Goal: Check status: Check status

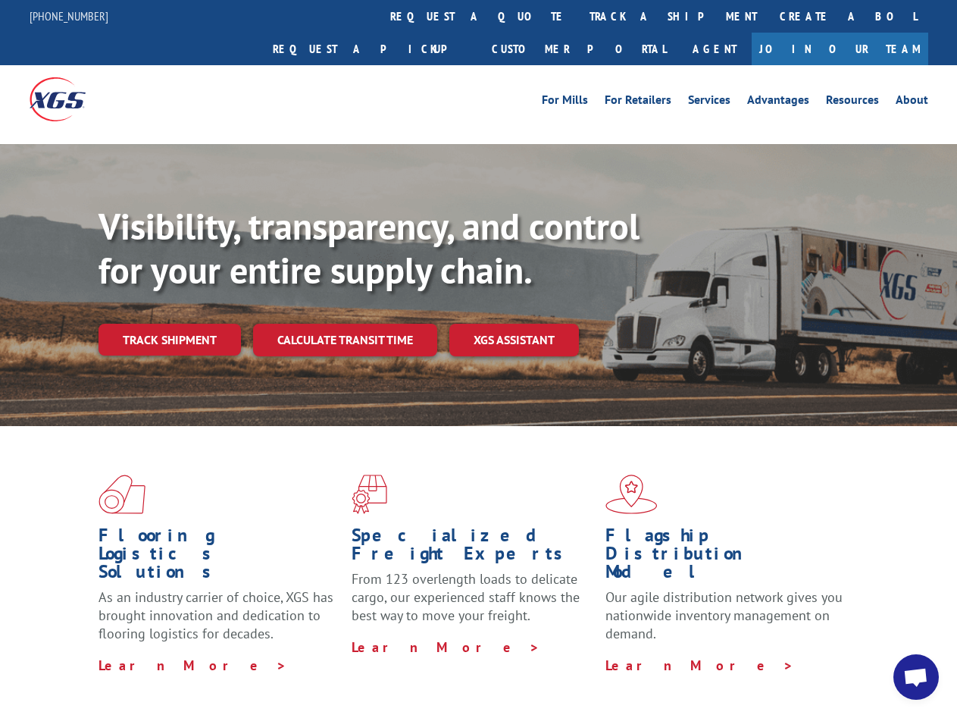
click at [478, 357] on div "Visibility, transparency, and control for your entire supply chain. Track shipm…" at bounding box center [528, 310] width 859 height 211
click at [578, 16] on link "track a shipment" at bounding box center [673, 16] width 190 height 33
click at [0, 0] on div "Track Shipment Enter your information below to track your shipment(s). Select c…" at bounding box center [0, 0] width 0 height 0
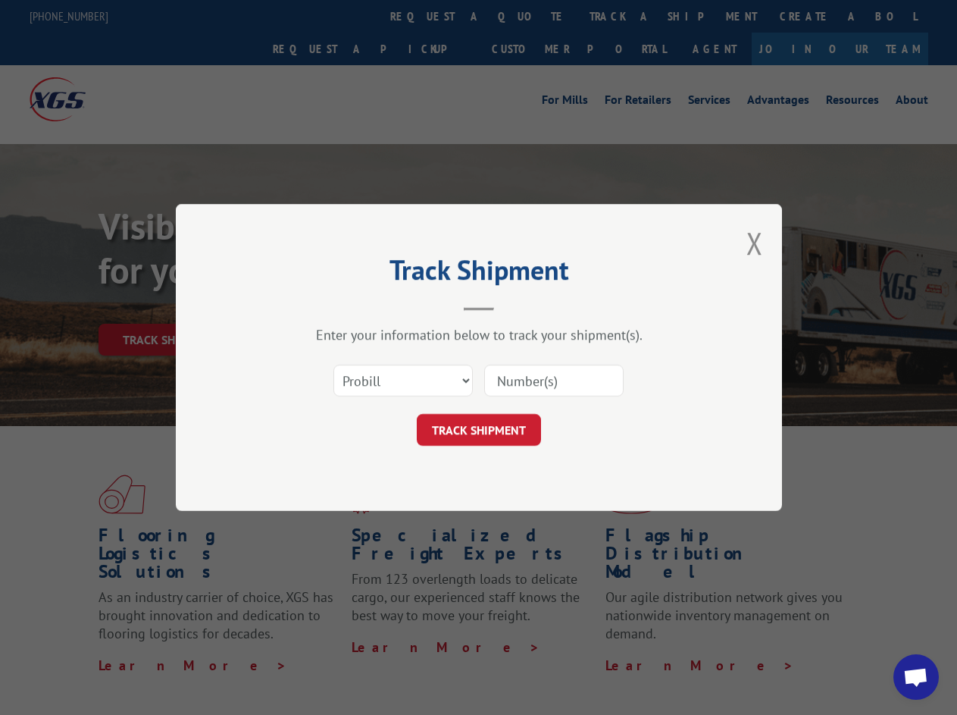
click at [624, 16] on div "Track Shipment Enter your information below to track your shipment(s). Select c…" at bounding box center [478, 357] width 957 height 715
click at [169, 306] on div "Track Shipment Enter your information below to track your shipment(s). Select c…" at bounding box center [478, 357] width 957 height 715
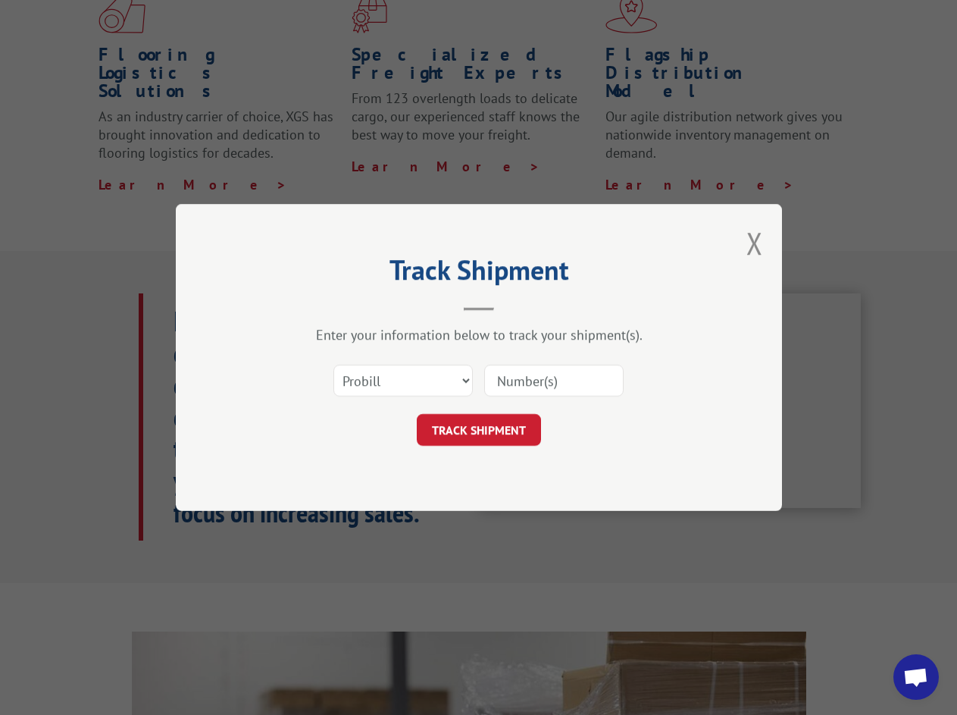
click at [344, 306] on header "Track Shipment" at bounding box center [479, 285] width 455 height 52
click at [515, 306] on header "Track Shipment" at bounding box center [479, 285] width 455 height 52
click at [916, 677] on span "Open chat" at bounding box center [916, 678] width 25 height 21
